Goal: Find specific page/section: Find specific page/section

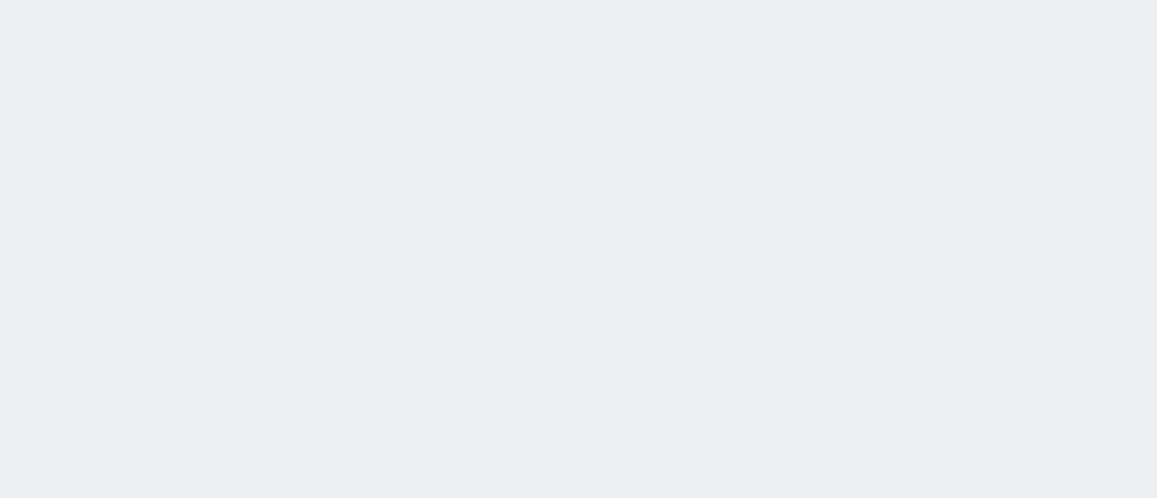
click at [554, 0] on html at bounding box center [578, 0] width 1157 height 0
